Goal: Information Seeking & Learning: Learn about a topic

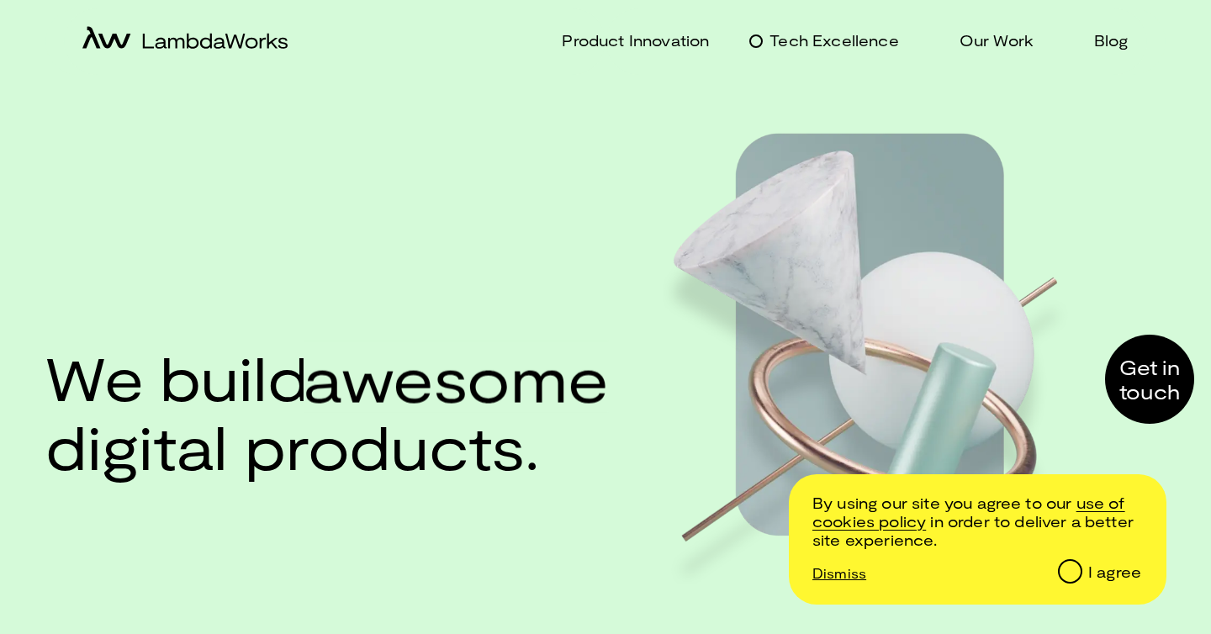
click at [887, 45] on p "Tech Excellence" at bounding box center [834, 41] width 129 height 24
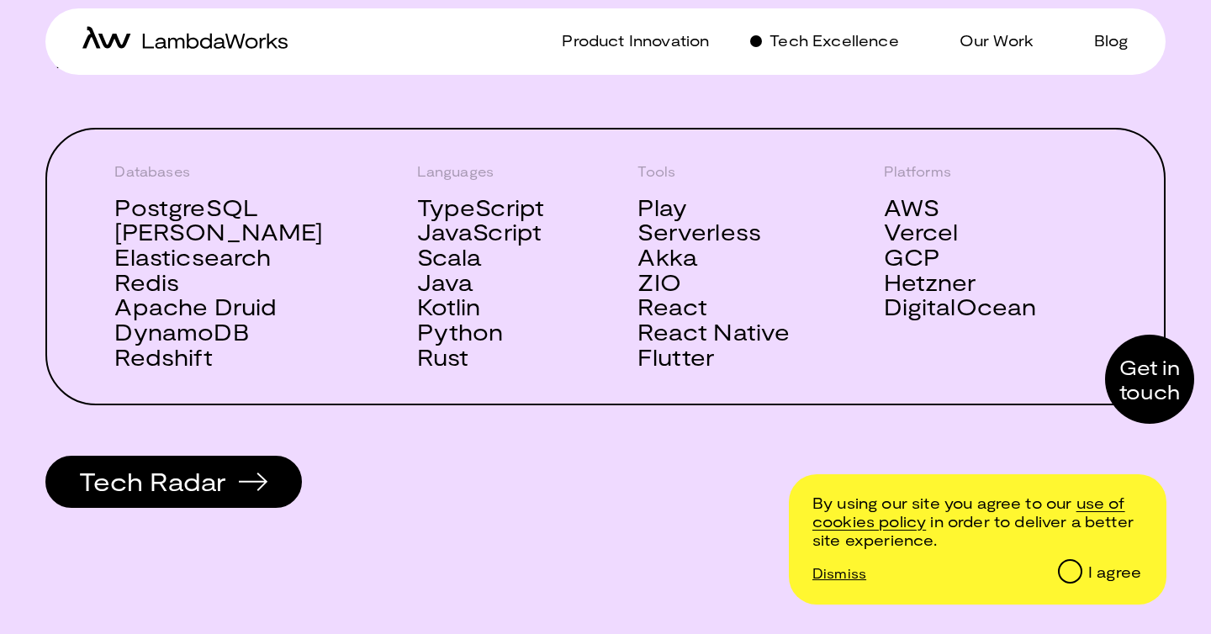
scroll to position [737, 0]
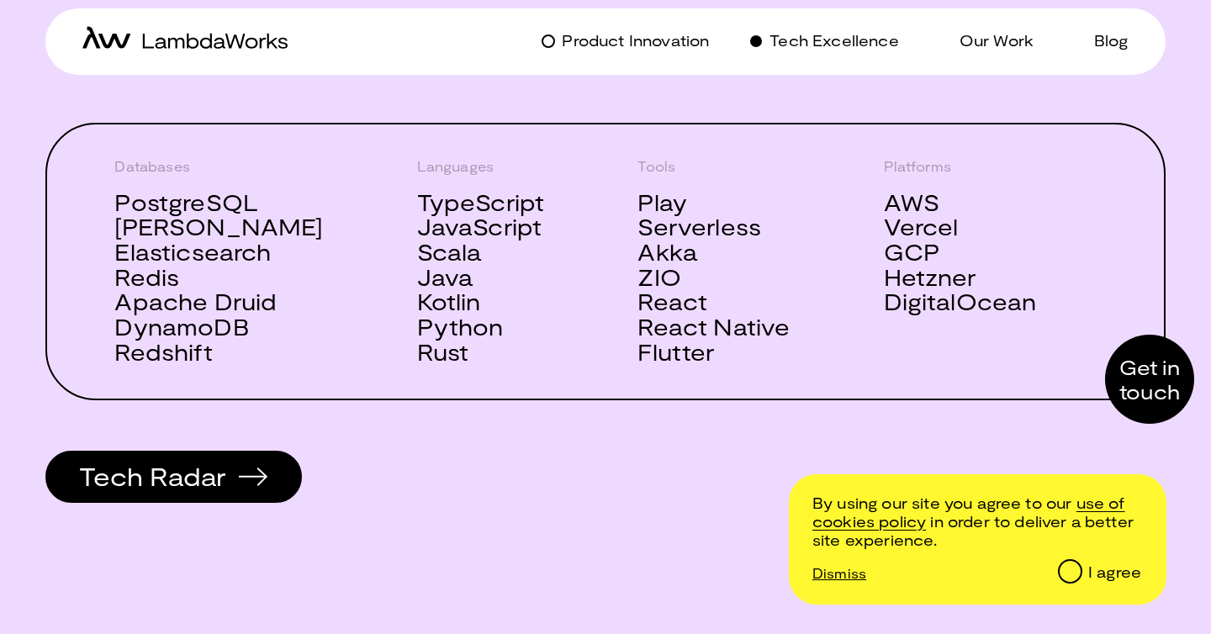
click at [669, 42] on p "Product Innovation" at bounding box center [635, 41] width 147 height 24
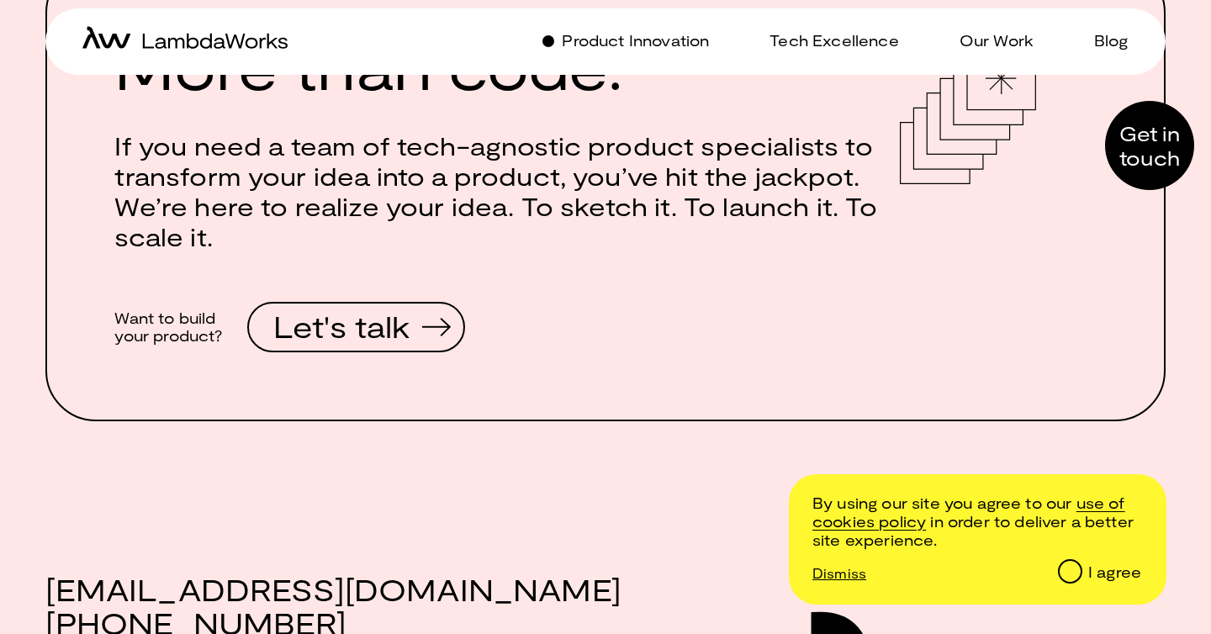
scroll to position [2319, 0]
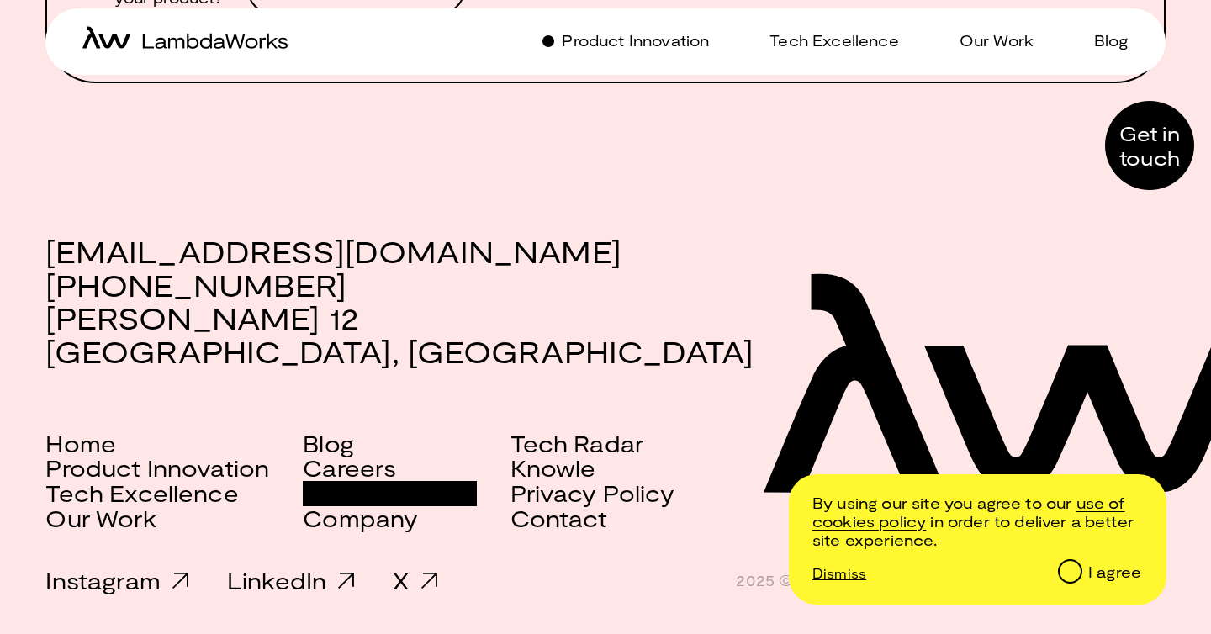
click at [368, 484] on link "Scala Services" at bounding box center [389, 493] width 173 height 25
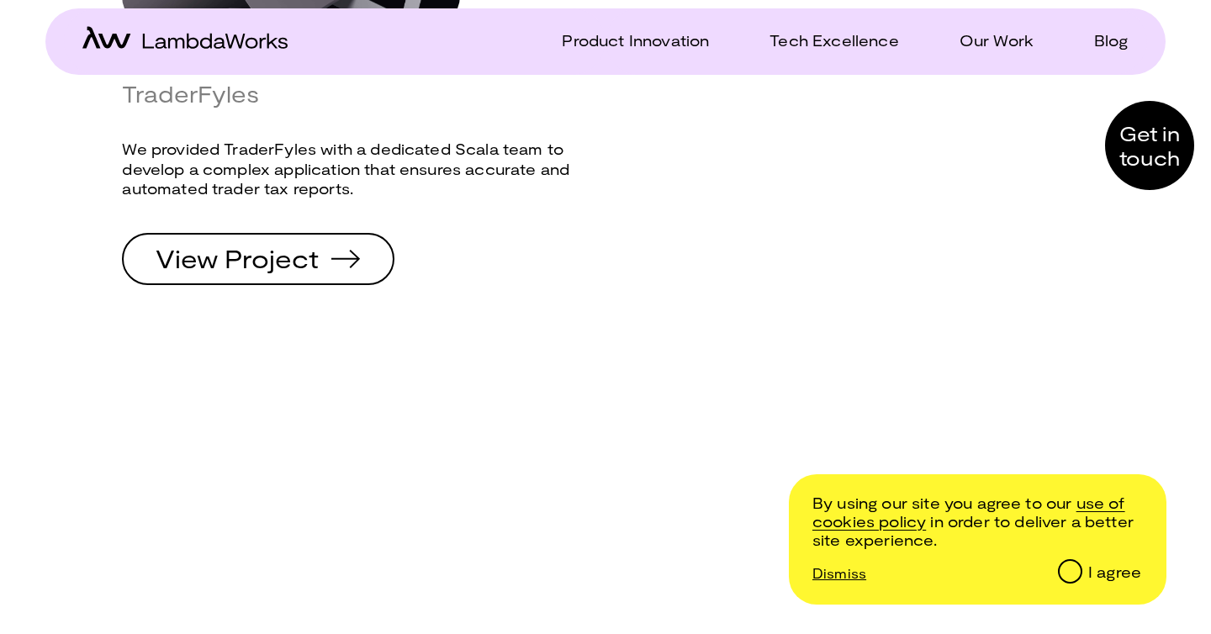
scroll to position [5021, 0]
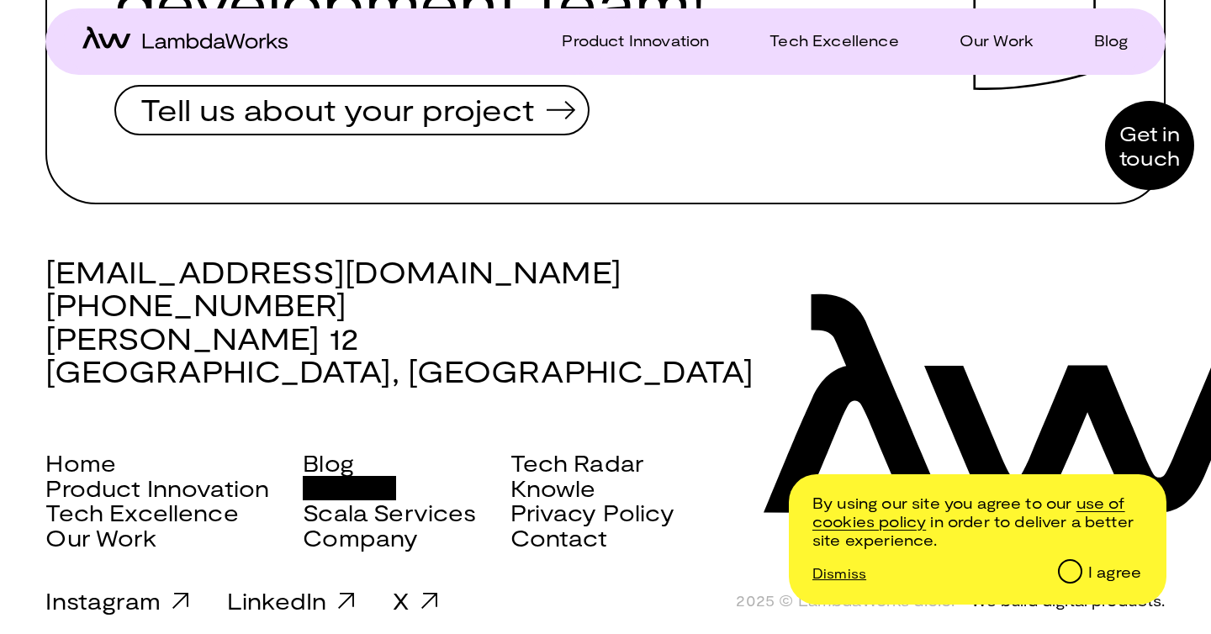
click at [370, 476] on link "Careers" at bounding box center [349, 488] width 93 height 25
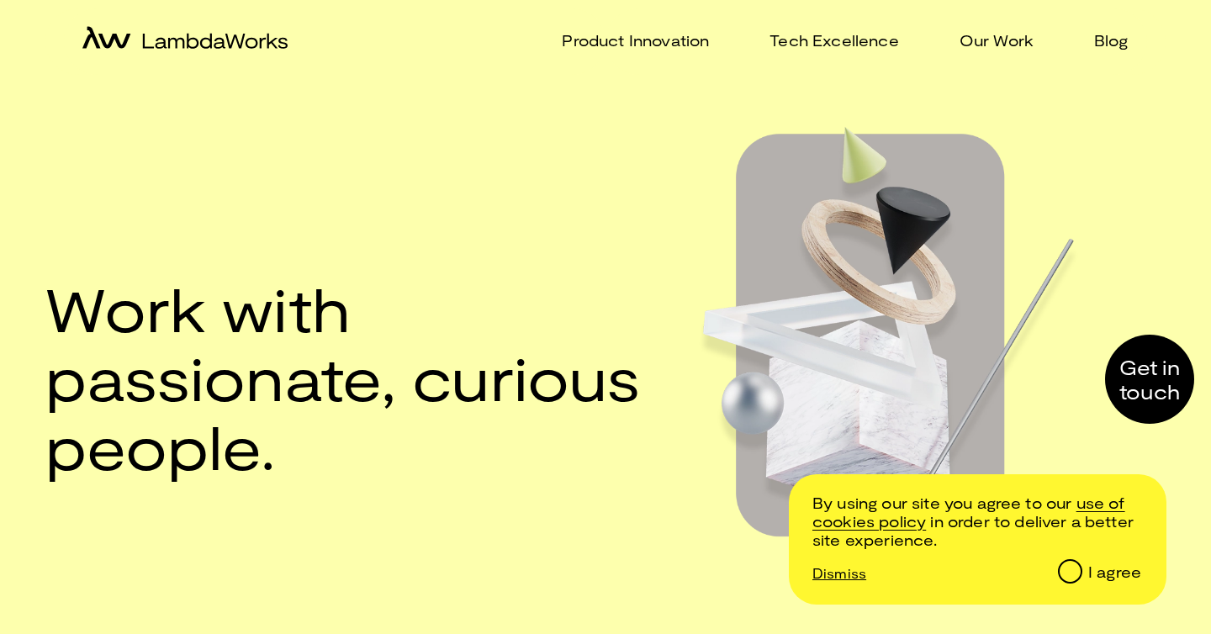
click at [1113, 28] on div "Product Innovation Tech Excellence Our Work Blog" at bounding box center [877, 41] width 542 height 66
click at [1113, 45] on p "Blog" at bounding box center [1111, 41] width 34 height 24
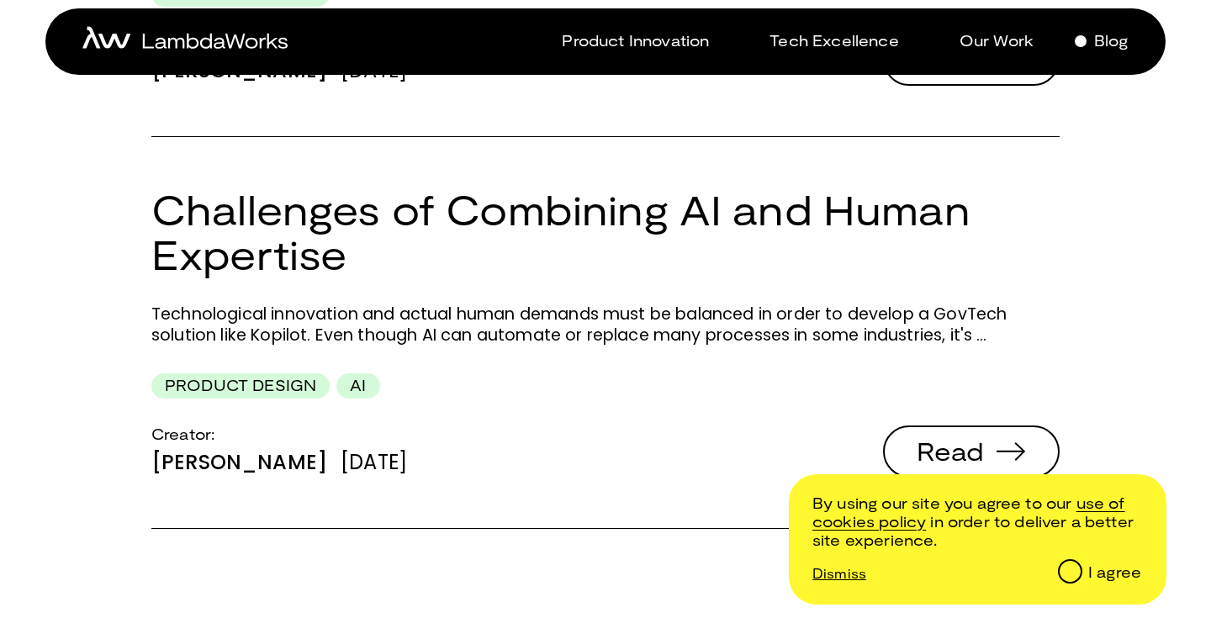
scroll to position [2203, 0]
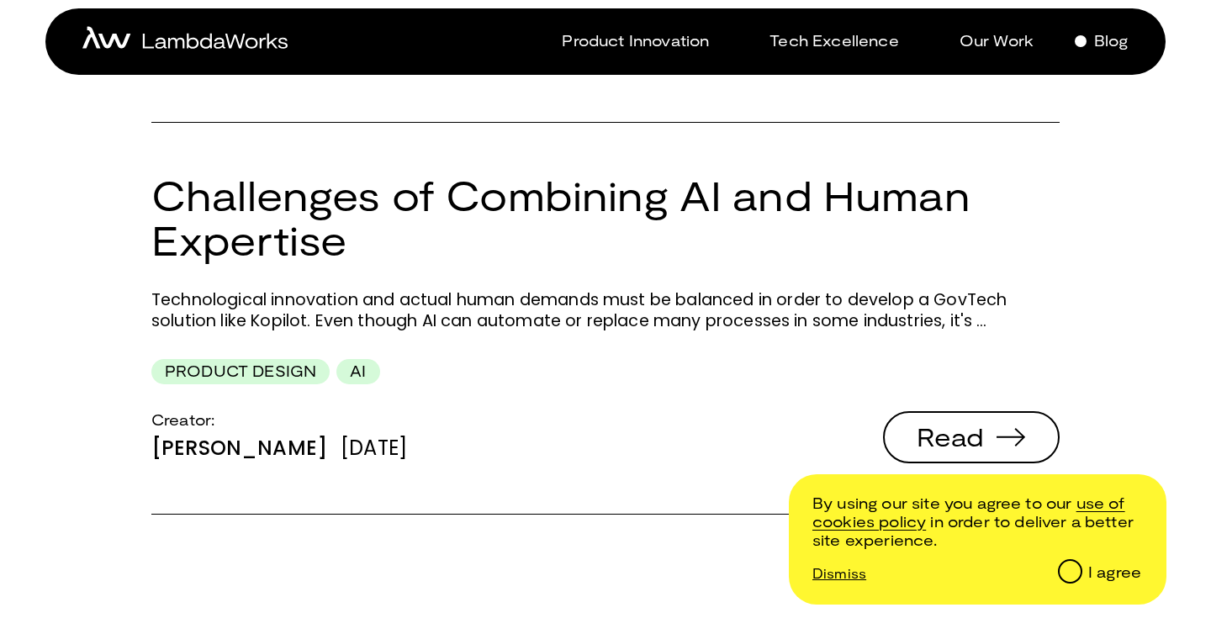
click at [1089, 569] on div "I agree" at bounding box center [1114, 572] width 53 height 19
click at [1080, 569] on input "I agree" at bounding box center [1069, 570] width 21 height 21
